Goal: Navigation & Orientation: Locate item on page

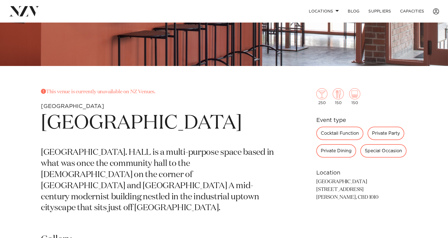
scroll to position [167, 0]
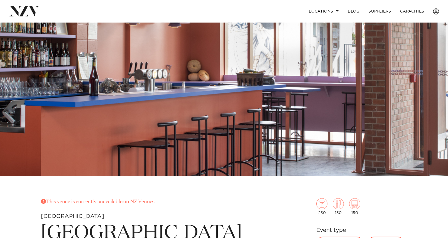
scroll to position [56, 0]
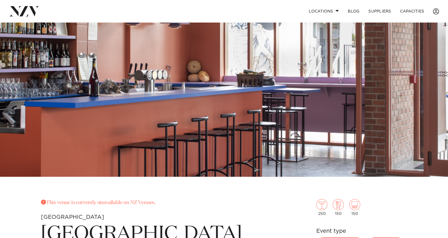
click at [393, 110] on img at bounding box center [224, 72] width 448 height 210
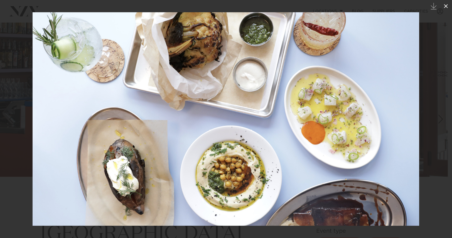
click at [443, 5] on icon at bounding box center [445, 6] width 7 height 7
